Goal: Transaction & Acquisition: Purchase product/service

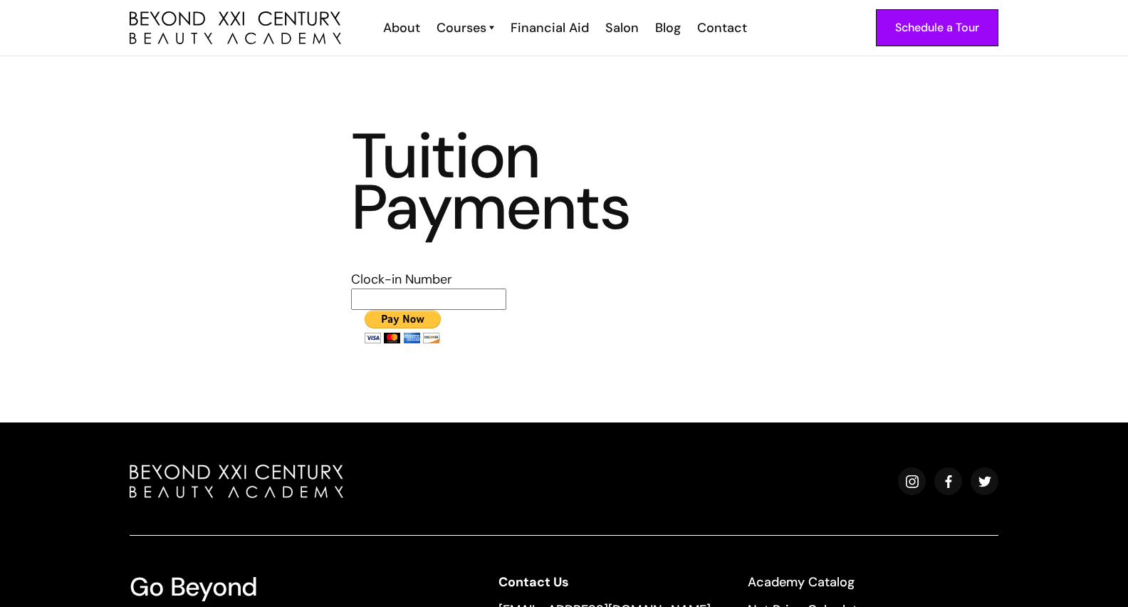
click at [259, 16] on img "home" at bounding box center [236, 27] width 212 height 33
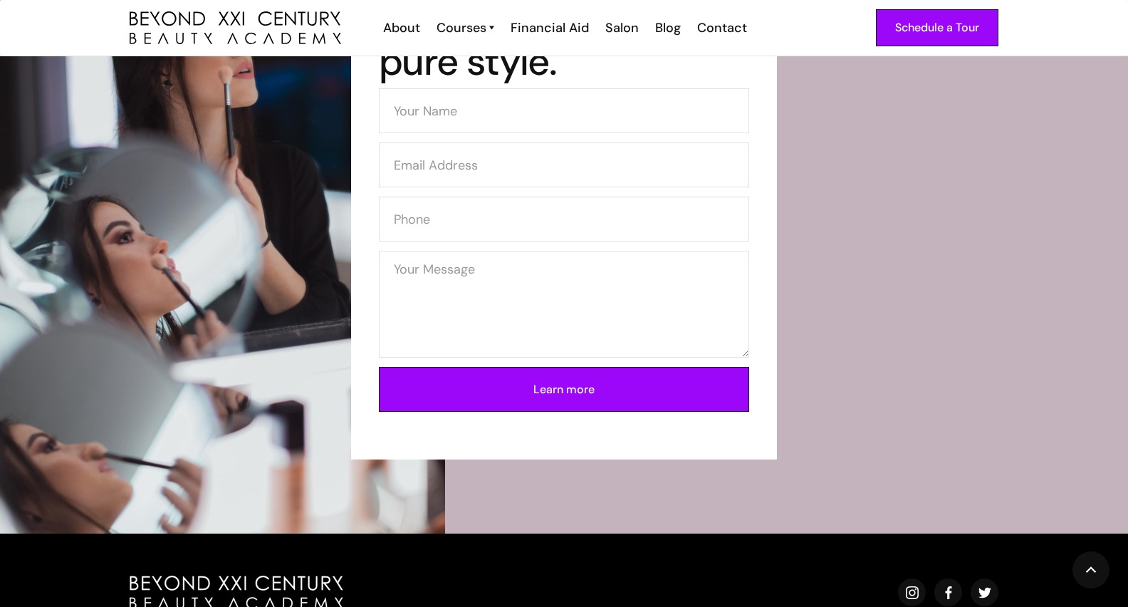
scroll to position [5204, 0]
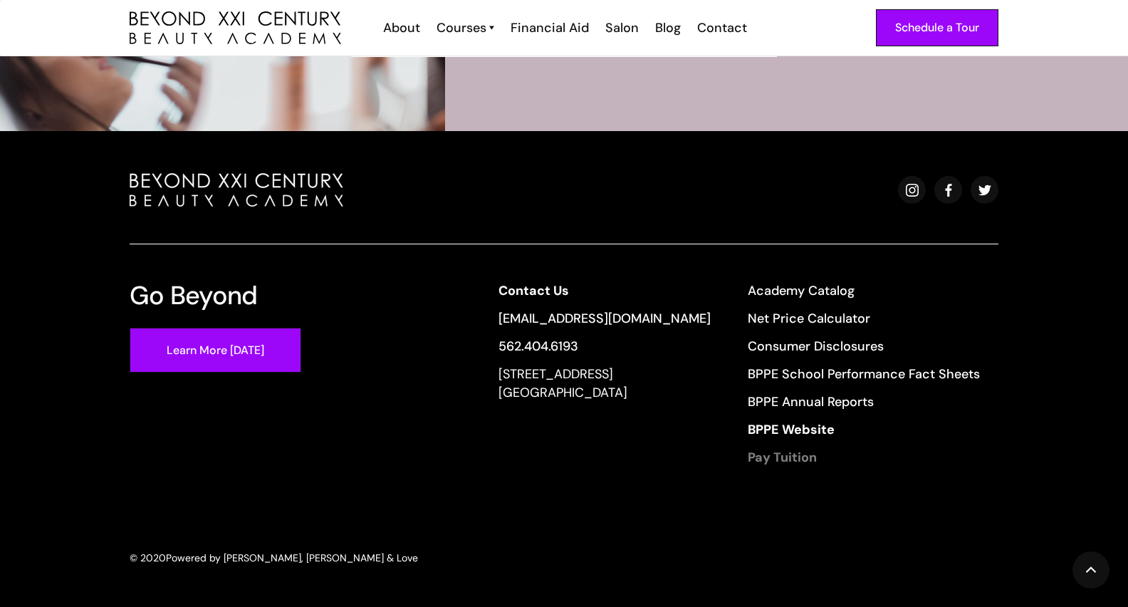
click at [790, 459] on strong "Pay Tuition" at bounding box center [782, 457] width 69 height 17
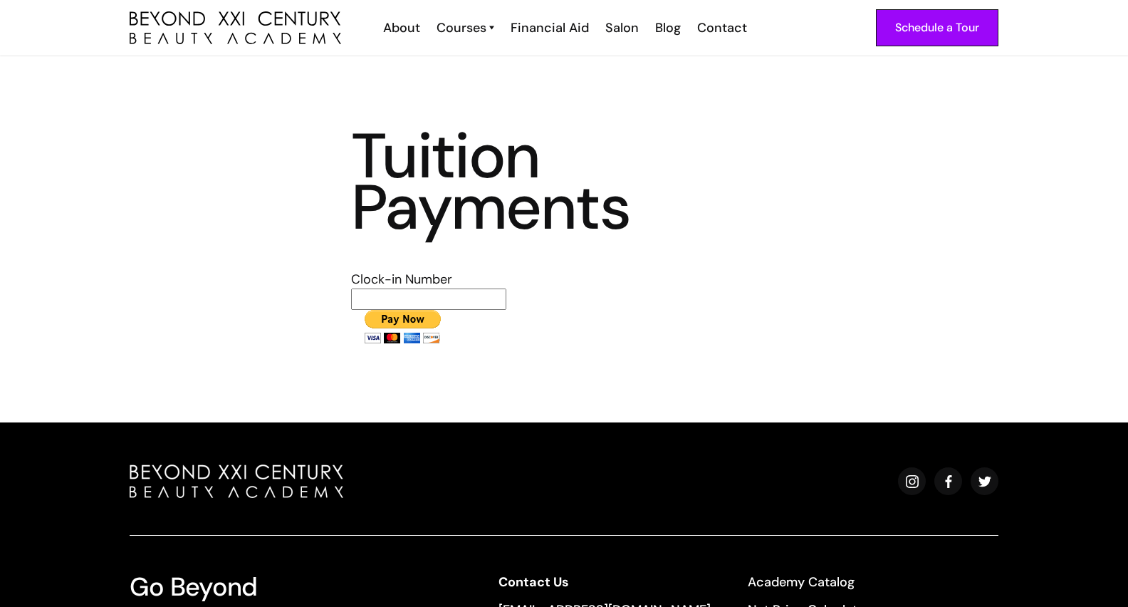
click at [411, 297] on input "text" at bounding box center [428, 298] width 155 height 21
type input "1711"
click at [411, 323] on input "image" at bounding box center [402, 326] width 103 height 33
